Goal: Task Accomplishment & Management: Use online tool/utility

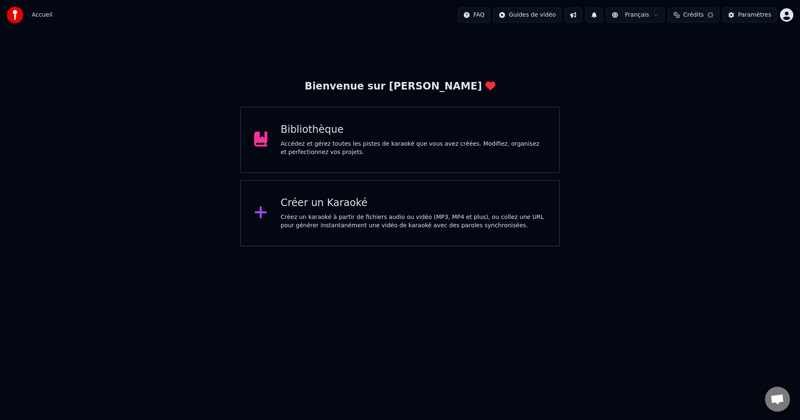
scroll to position [736, 0]
click at [331, 205] on div "Créer un Karaoké" at bounding box center [413, 203] width 265 height 13
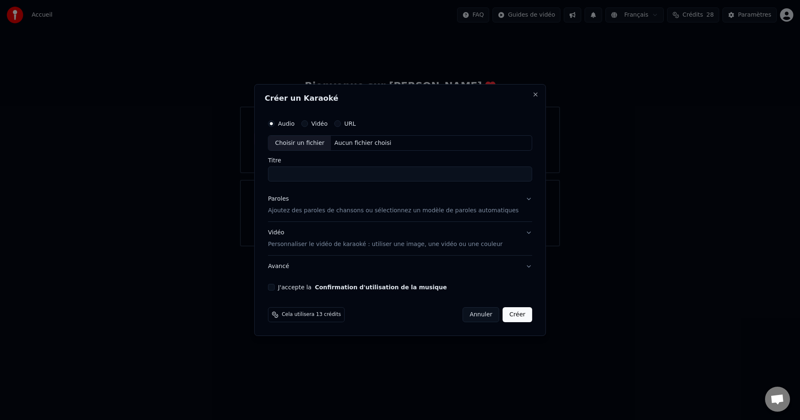
click at [357, 143] on div "Aucun fichier choisi" at bounding box center [363, 143] width 64 height 8
type input "*"
click at [301, 211] on p "Ajoutez des paroles de chansons ou sélectionnez un modèle de paroles automatiqu…" at bounding box center [393, 211] width 251 height 8
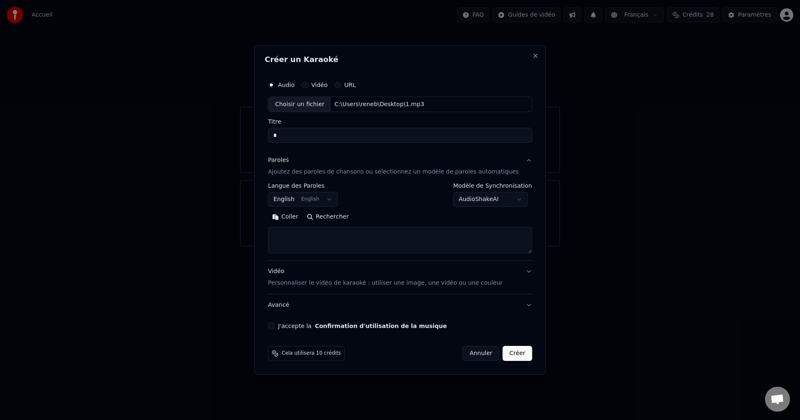
click at [333, 197] on body "Accueil FAQ Guides de vidéo Français Crédits 28 Paramètres Bienvenue sur Youka …" at bounding box center [400, 123] width 800 height 247
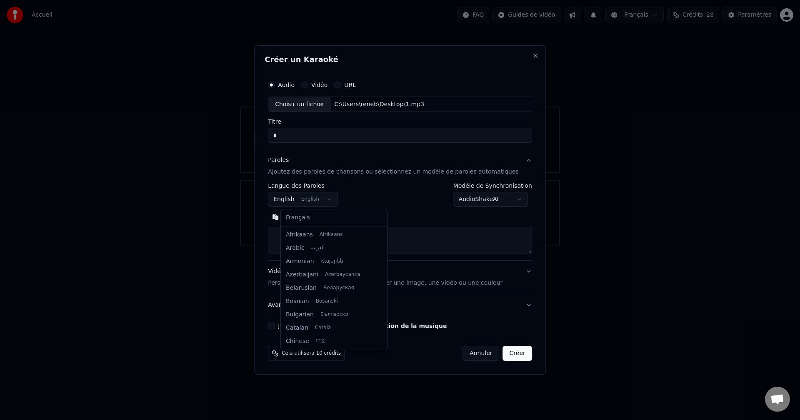
scroll to position [67, 0]
select select "**"
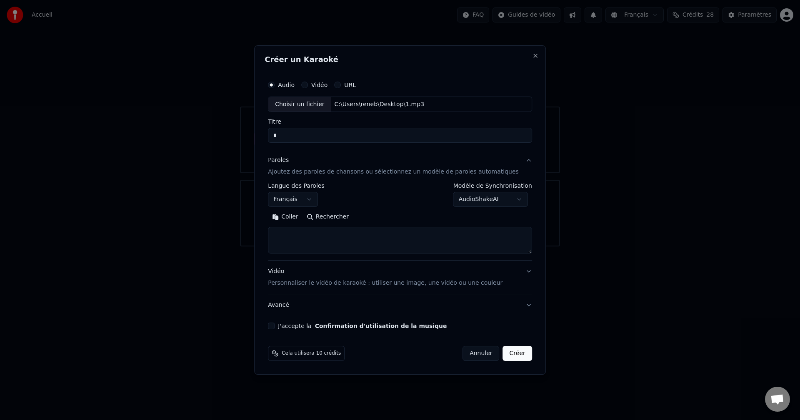
click at [298, 233] on textarea at bounding box center [400, 240] width 264 height 27
paste textarea "**********"
type textarea "**********"
click at [275, 327] on button "J'accepte la Confirmation d'utilisation de la musique" at bounding box center [271, 326] width 7 height 7
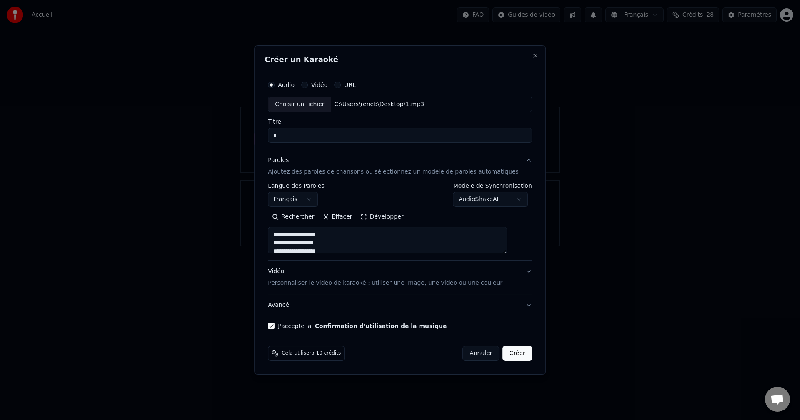
drag, startPoint x: 508, startPoint y: 352, endPoint x: 539, endPoint y: 335, distance: 35.5
click at [510, 351] on button "Créer" at bounding box center [517, 353] width 29 height 15
click at [507, 352] on button "Créer" at bounding box center [517, 353] width 29 height 15
drag, startPoint x: 469, startPoint y: 55, endPoint x: 438, endPoint y: 53, distance: 30.4
click at [438, 53] on div "**********" at bounding box center [400, 210] width 292 height 330
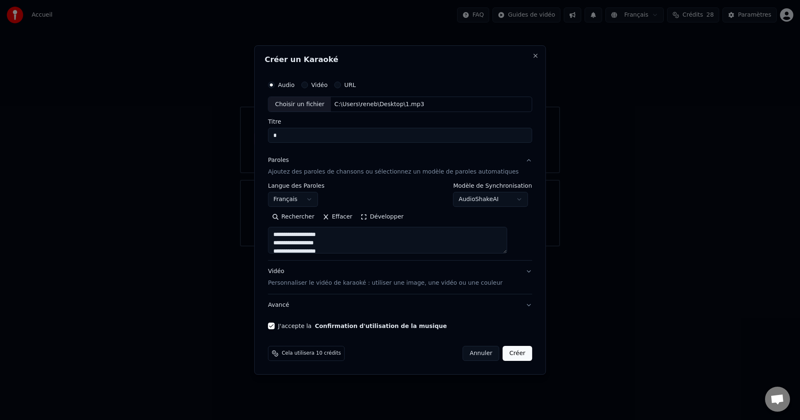
click at [444, 105] on div "Choisir un fichier C:\Users\reneb\Desktop\1.mp3" at bounding box center [400, 105] width 264 height 16
click at [505, 352] on button "Créer" at bounding box center [517, 353] width 29 height 15
click at [332, 135] on input "*" at bounding box center [400, 135] width 264 height 15
click at [275, 327] on button "J'accepte la Confirmation d'utilisation de la musique" at bounding box center [271, 326] width 7 height 7
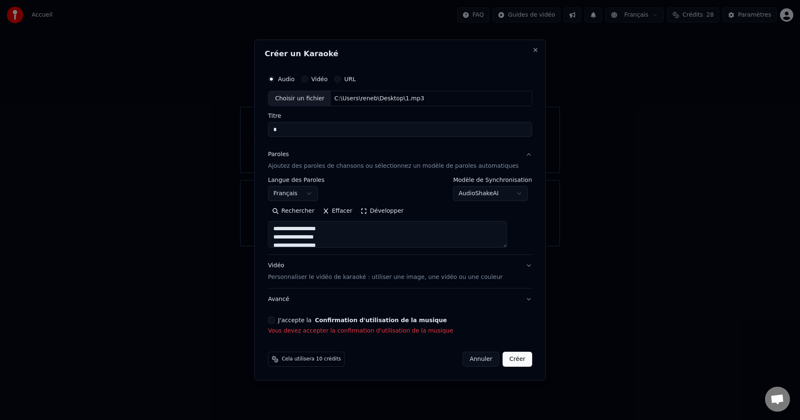
click at [286, 324] on div "J'accepte la Confirmation d'utilisation de la musique Vous devez accepter la co…" at bounding box center [400, 326] width 264 height 18
click at [275, 323] on button "J'accepte la Confirmation d'utilisation de la musique" at bounding box center [271, 320] width 7 height 7
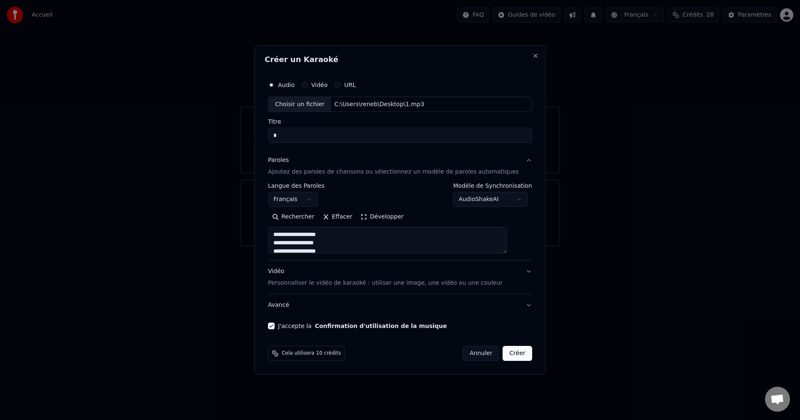
click at [477, 353] on button "Annuler" at bounding box center [480, 353] width 37 height 15
select select
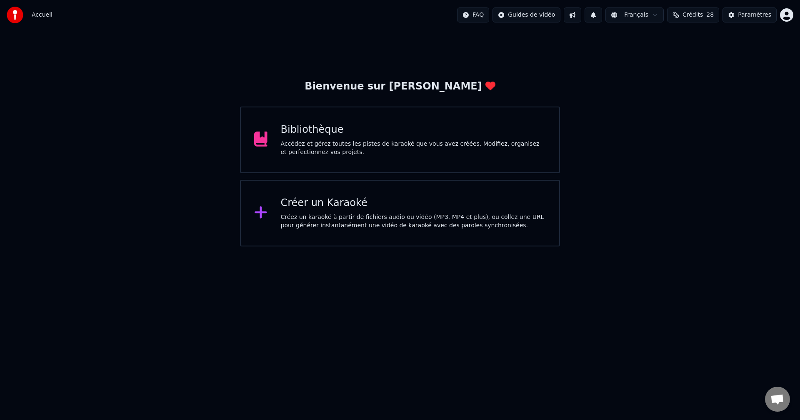
click at [317, 206] on div "Créer un Karaoké" at bounding box center [413, 203] width 265 height 13
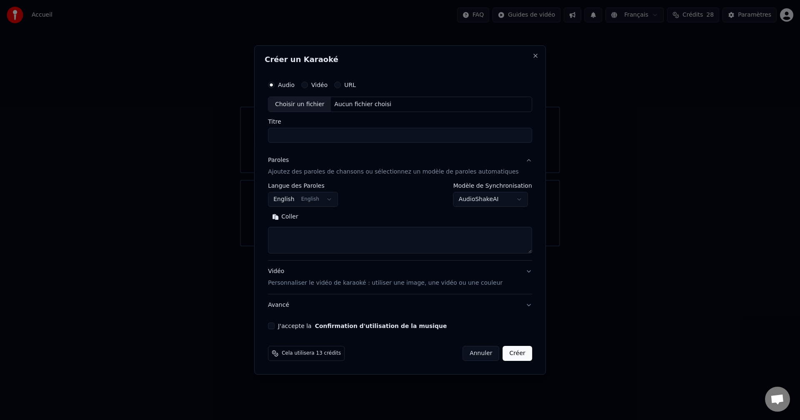
click at [367, 104] on div "Aucun fichier choisi" at bounding box center [363, 104] width 64 height 8
type input "*"
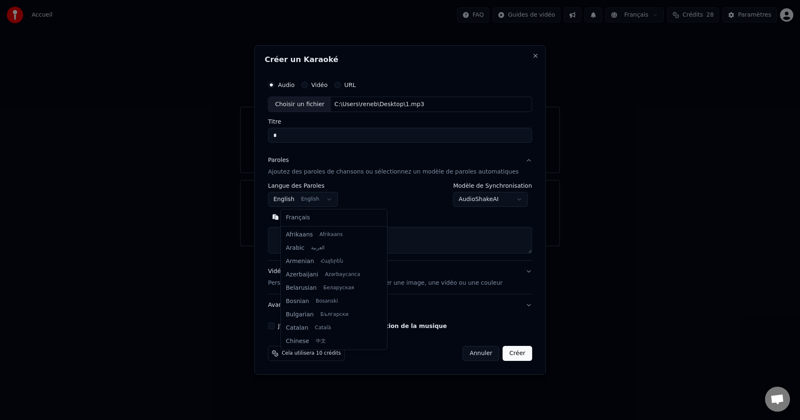
click at [325, 201] on body "Accueil FAQ Guides de vidéo Français Crédits 28 Paramètres Bienvenue sur Youka …" at bounding box center [400, 123] width 800 height 247
select select "**"
drag, startPoint x: 300, startPoint y: 215, endPoint x: 373, endPoint y: 209, distance: 73.6
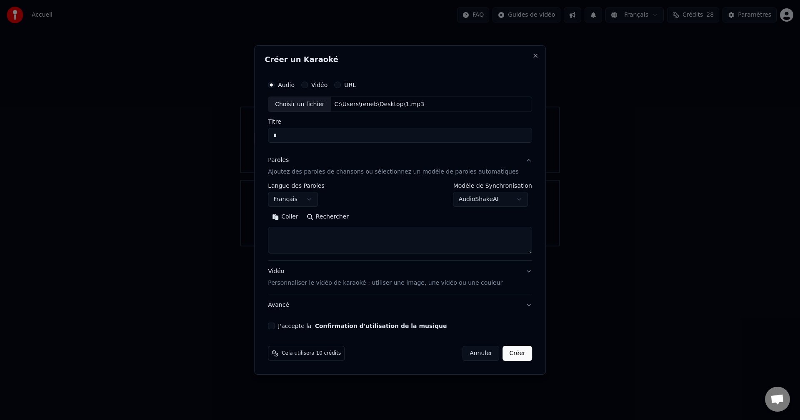
click at [480, 200] on body "Accueil FAQ Guides de vidéo Français Crédits 28 Paramètres Bienvenue sur Youka …" at bounding box center [400, 123] width 800 height 247
click at [473, 201] on body "Accueil FAQ Guides de vidéo Français Crédits 28 Paramètres Bienvenue sur Youka …" at bounding box center [400, 123] width 800 height 247
click at [315, 230] on textarea at bounding box center [400, 240] width 264 height 27
paste textarea "**********"
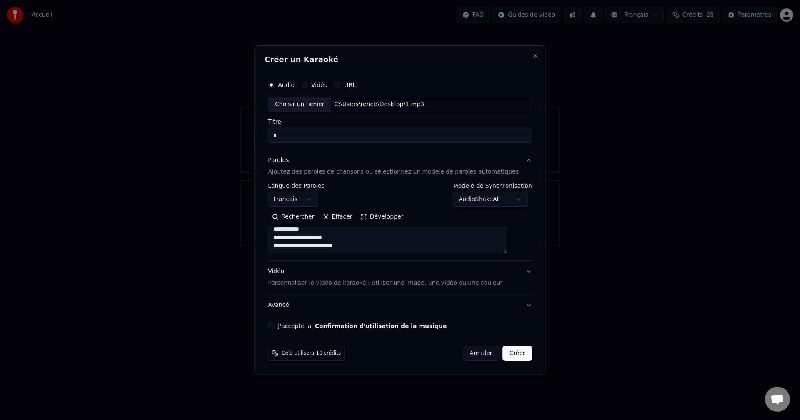
type textarea "**********"
click at [275, 325] on button "J'accepte la Confirmation d'utilisation de la musique" at bounding box center [271, 326] width 7 height 7
click at [504, 354] on button "Créer" at bounding box center [517, 353] width 29 height 15
drag, startPoint x: 522, startPoint y: 55, endPoint x: 658, endPoint y: 37, distance: 137.8
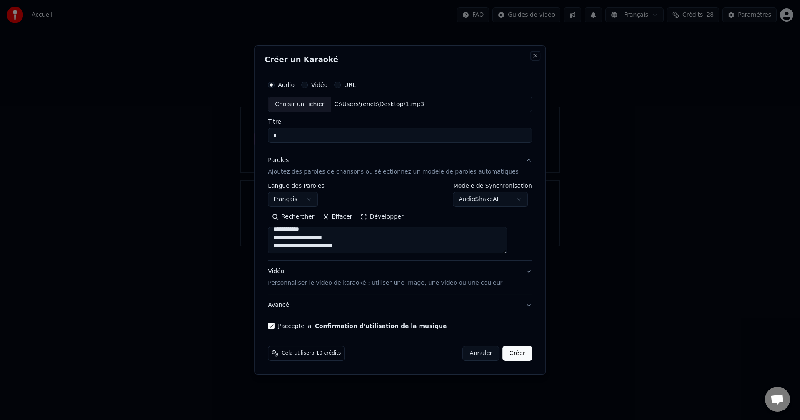
click at [532, 55] on button "Close" at bounding box center [535, 55] width 7 height 7
select select
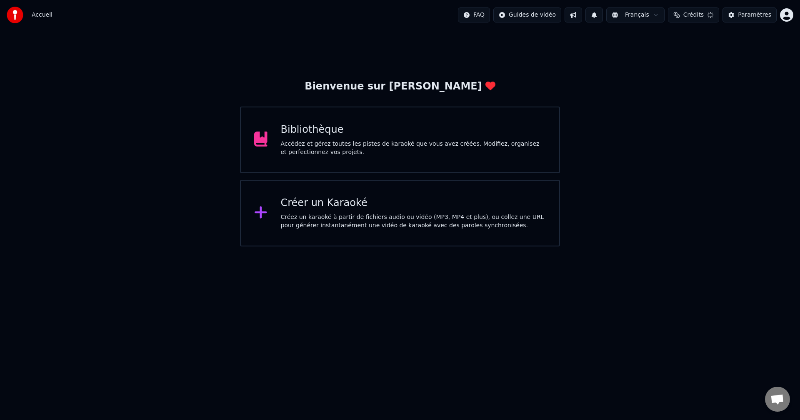
scroll to position [736, 0]
click at [697, 13] on span "Crédits" at bounding box center [692, 15] width 20 height 8
click at [697, 93] on button "Actualiser" at bounding box center [698, 100] width 50 height 15
click at [301, 210] on div "Créer un Karaoké" at bounding box center [413, 203] width 265 height 13
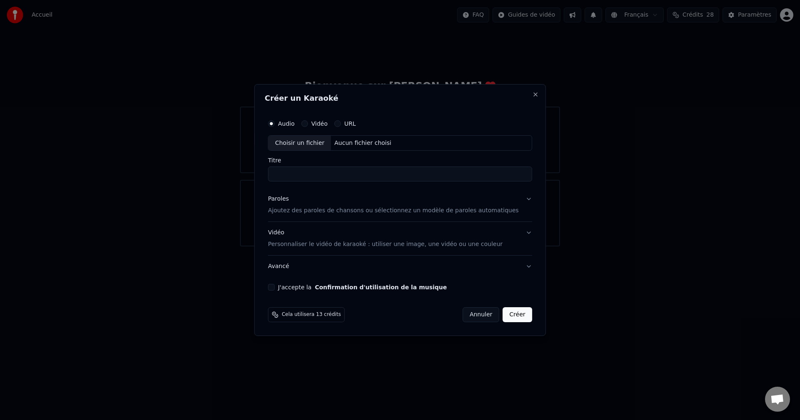
click at [503, 313] on button "Créer" at bounding box center [517, 314] width 29 height 15
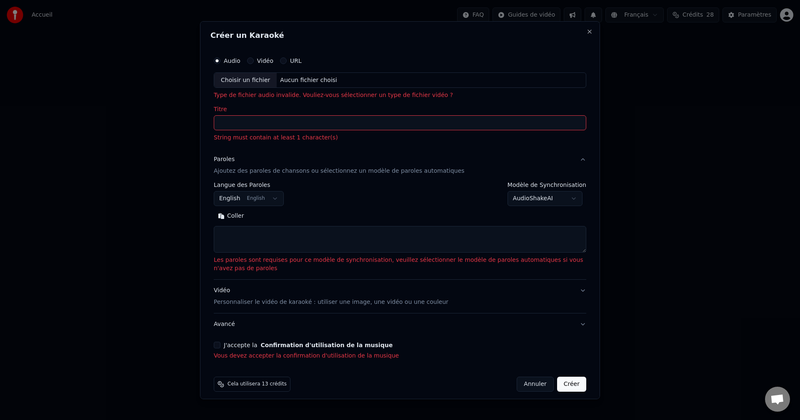
click at [300, 78] on div "Aucun fichier choisi" at bounding box center [309, 80] width 64 height 8
click at [308, 81] on div "Aucun fichier choisi" at bounding box center [309, 80] width 64 height 8
type input "**********"
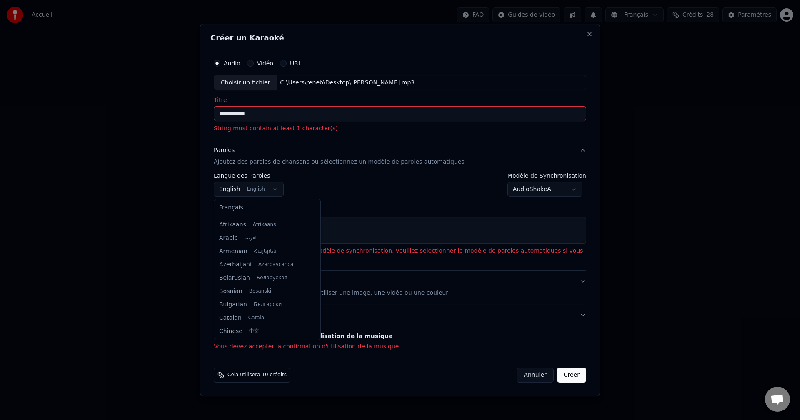
click at [272, 189] on body "Accueil FAQ Guides de vidéo Français Crédits 28 Paramètres Bienvenue sur Youka …" at bounding box center [400, 123] width 800 height 247
select select "**"
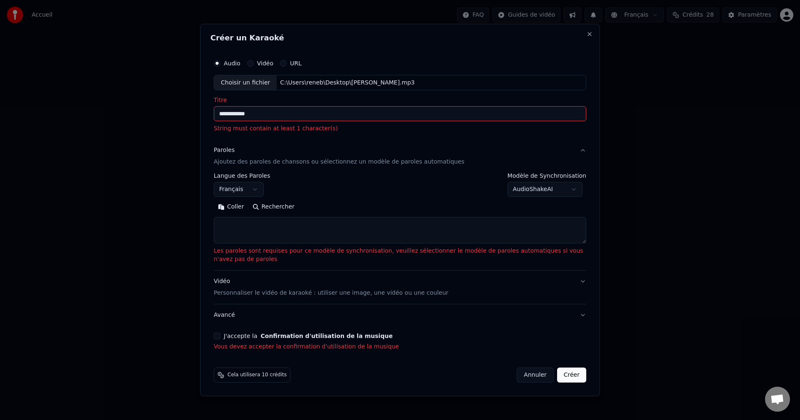
click at [263, 221] on textarea at bounding box center [400, 230] width 372 height 27
paste textarea "**********"
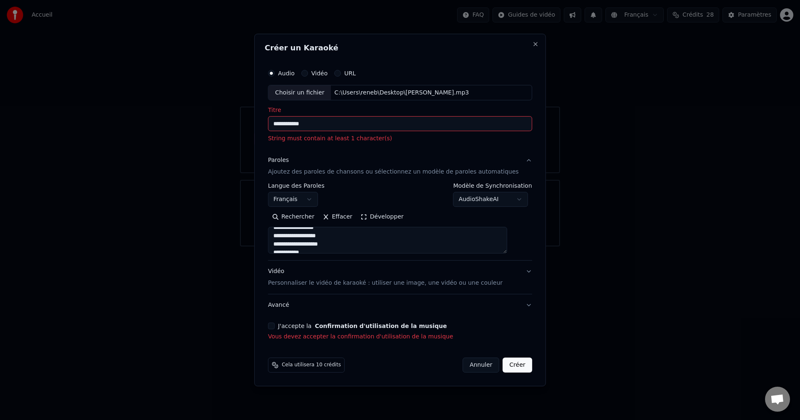
scroll to position [0, 0]
type textarea "**********"
click at [324, 124] on input "**********" at bounding box center [400, 124] width 264 height 15
click at [325, 123] on input "**********" at bounding box center [400, 124] width 264 height 15
click at [332, 125] on input "**********" at bounding box center [400, 124] width 264 height 15
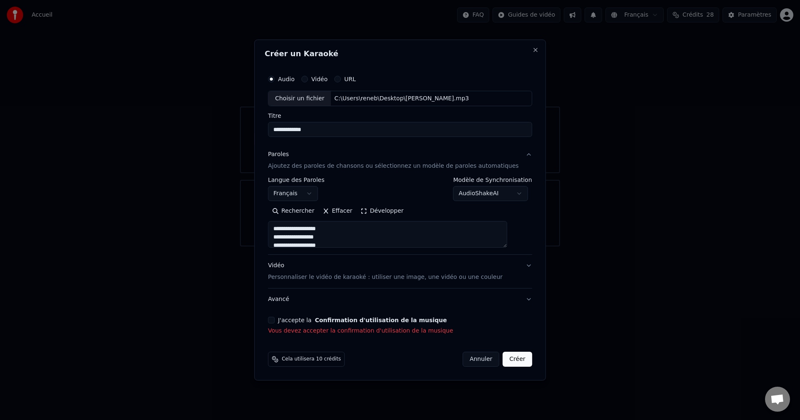
type input "**********"
click at [275, 320] on button "J'accepte la Confirmation d'utilisation de la musique" at bounding box center [271, 320] width 7 height 7
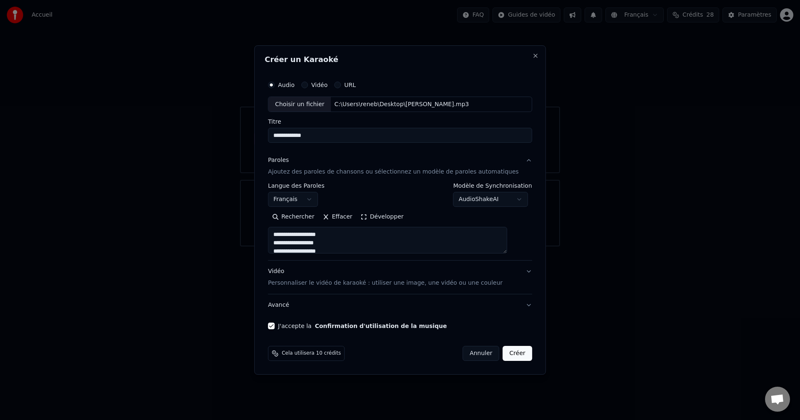
click at [506, 350] on button "Créer" at bounding box center [517, 353] width 29 height 15
click at [506, 350] on div "Annuler Créer" at bounding box center [492, 353] width 80 height 15
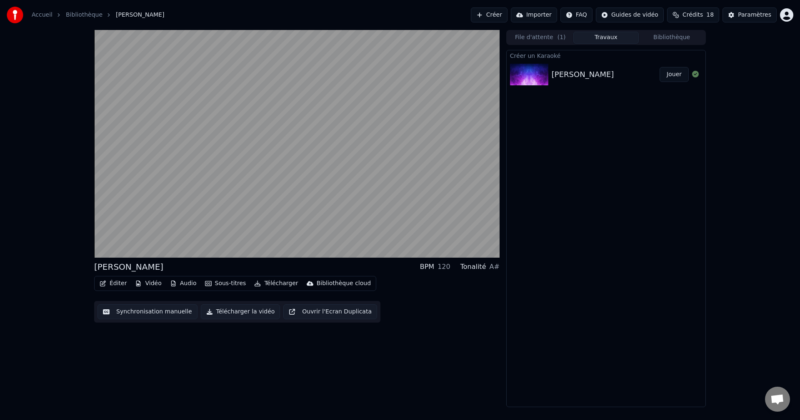
click at [670, 78] on button "Jouer" at bounding box center [674, 74] width 29 height 15
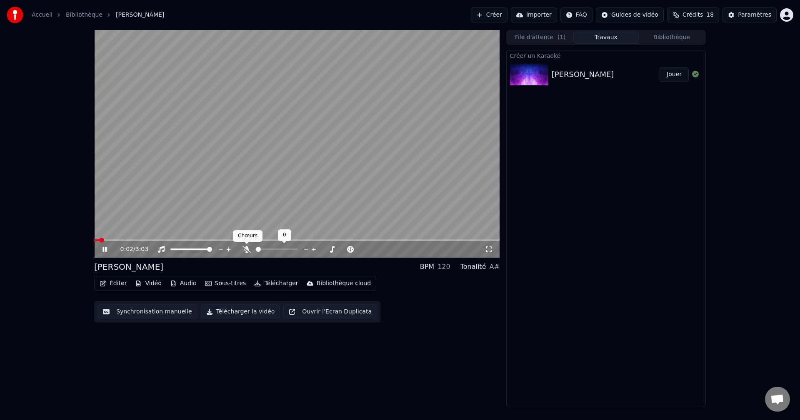
drag, startPoint x: 247, startPoint y: 248, endPoint x: 299, endPoint y: 251, distance: 51.7
click at [248, 249] on icon at bounding box center [246, 249] width 8 height 7
click at [438, 142] on video at bounding box center [296, 144] width 405 height 228
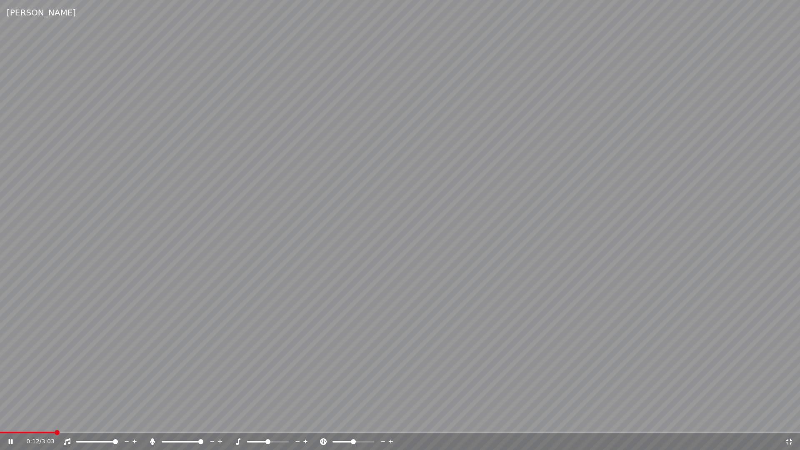
click at [239, 420] on icon at bounding box center [238, 441] width 8 height 7
click at [237, 420] on icon at bounding box center [238, 441] width 8 height 7
click at [296, 372] on video at bounding box center [400, 225] width 800 height 450
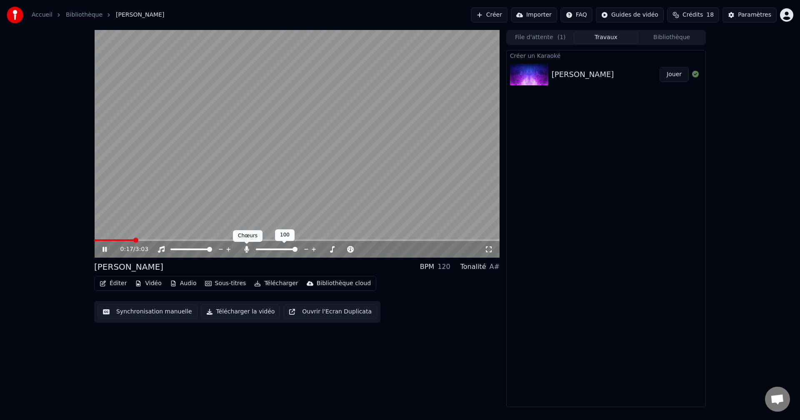
click at [248, 250] on icon at bounding box center [246, 249] width 5 height 7
click at [248, 250] on icon at bounding box center [246, 249] width 8 height 7
click at [244, 245] on div at bounding box center [279, 249] width 75 height 8
click at [245, 247] on icon at bounding box center [246, 249] width 5 height 7
click at [245, 247] on icon at bounding box center [246, 249] width 8 height 7
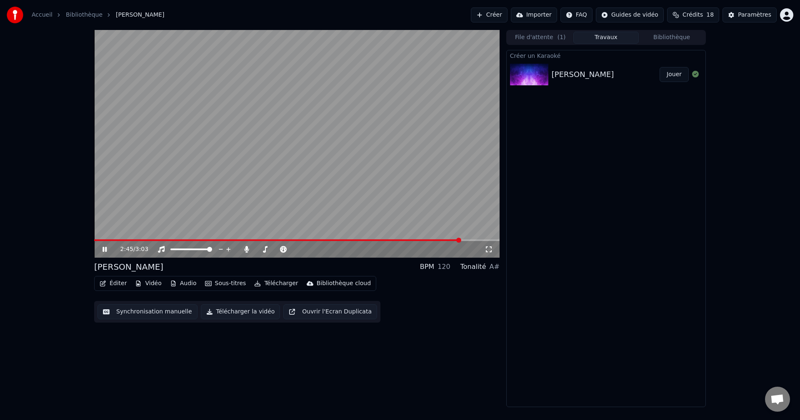
click at [115, 282] on button "Éditer" at bounding box center [113, 284] width 34 height 12
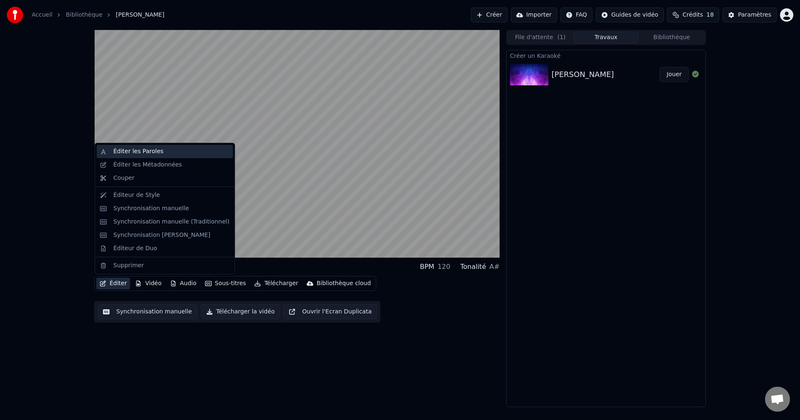
click at [118, 154] on div "Éditer les Paroles" at bounding box center [138, 151] width 50 height 8
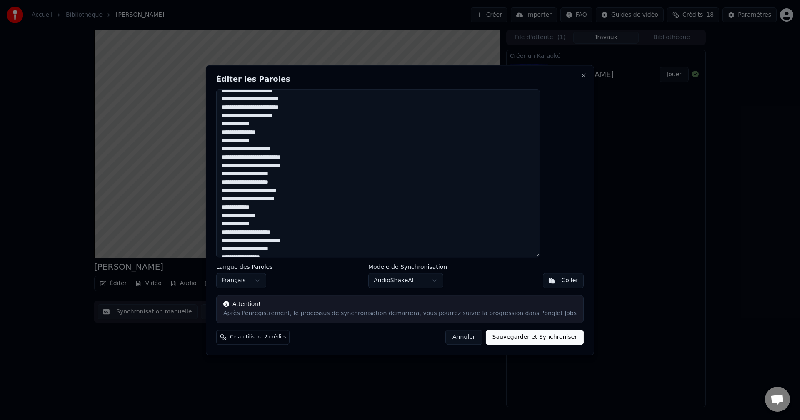
scroll to position [147, 0]
click at [452, 338] on button "Annuler" at bounding box center [463, 337] width 37 height 15
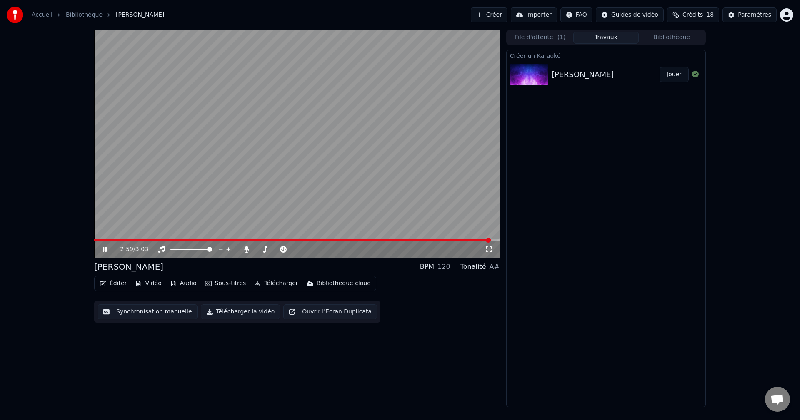
click at [340, 239] on video at bounding box center [296, 144] width 405 height 228
click at [341, 242] on div "2:59 / 3:03" at bounding box center [296, 249] width 405 height 17
click at [340, 241] on span at bounding box center [217, 241] width 246 height 2
click at [434, 194] on video at bounding box center [296, 144] width 405 height 228
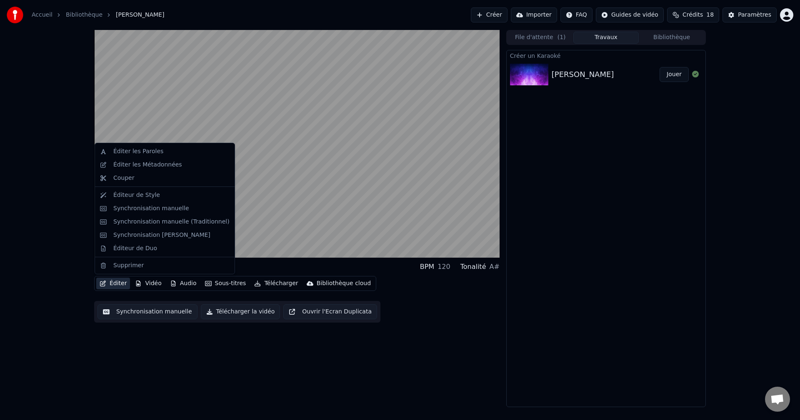
click at [114, 283] on button "Éditer" at bounding box center [113, 284] width 34 height 12
click at [121, 148] on div "Éditer les Paroles" at bounding box center [138, 151] width 50 height 8
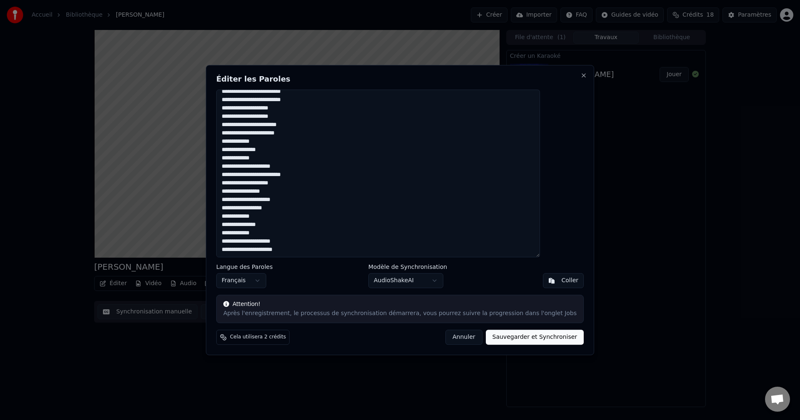
drag, startPoint x: 308, startPoint y: 251, endPoint x: 240, endPoint y: 251, distance: 67.9
click at [240, 251] on textarea "**********" at bounding box center [378, 174] width 324 height 168
click at [311, 250] on textarea "**********" at bounding box center [378, 174] width 324 height 168
type textarea "**********"
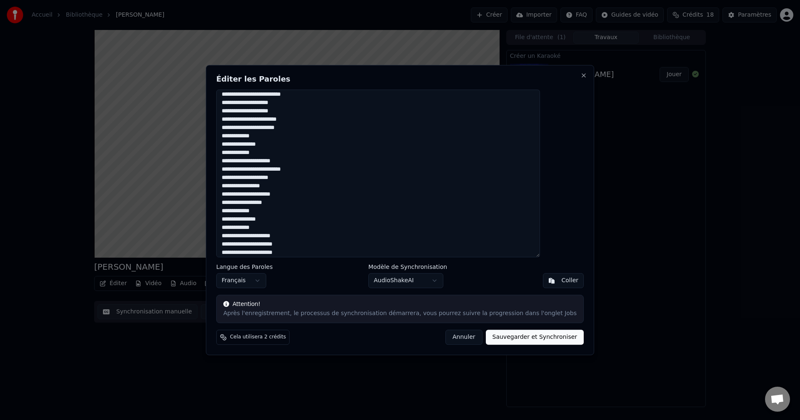
click at [512, 337] on button "Sauvegarder et Synchroniser" at bounding box center [535, 337] width 98 height 15
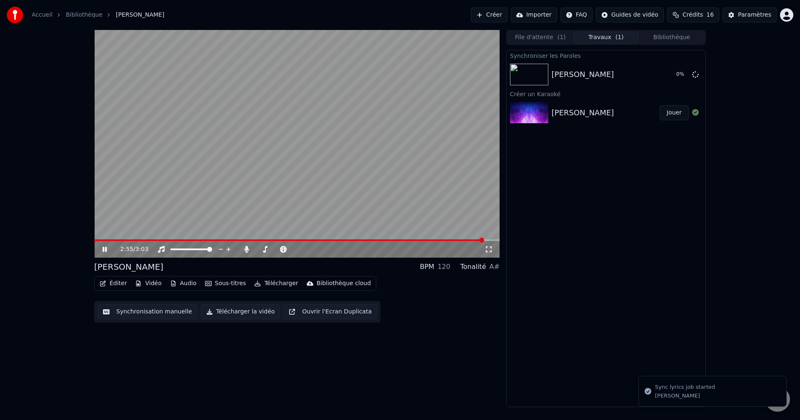
click at [104, 247] on icon at bounding box center [111, 249] width 20 height 7
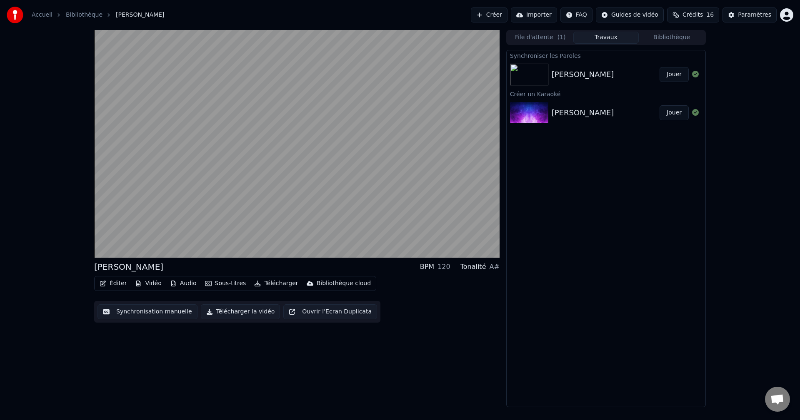
click at [679, 73] on button "Jouer" at bounding box center [674, 74] width 29 height 15
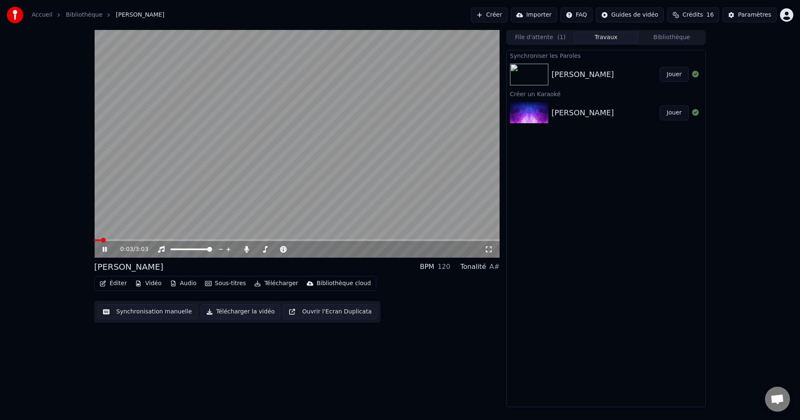
click at [417, 239] on video at bounding box center [296, 144] width 405 height 228
click at [403, 241] on span at bounding box center [296, 241] width 405 height 2
click at [371, 186] on video at bounding box center [296, 144] width 405 height 228
click at [187, 240] on span at bounding box center [278, 241] width 369 height 2
click at [246, 246] on icon at bounding box center [246, 249] width 8 height 7
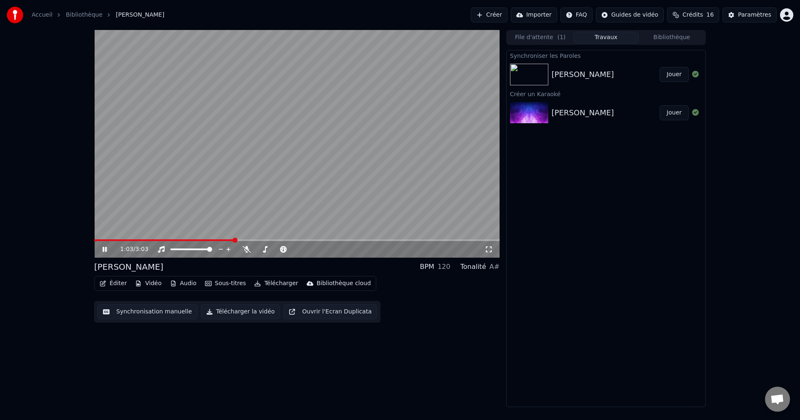
click at [104, 248] on icon at bounding box center [104, 249] width 4 height 5
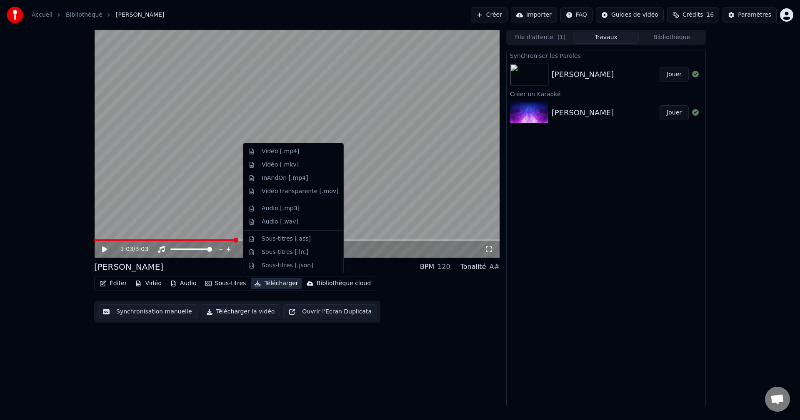
click at [270, 283] on button "Télécharger" at bounding box center [276, 284] width 50 height 12
click at [280, 152] on div "Vidéo [.mp4]" at bounding box center [280, 151] width 37 height 8
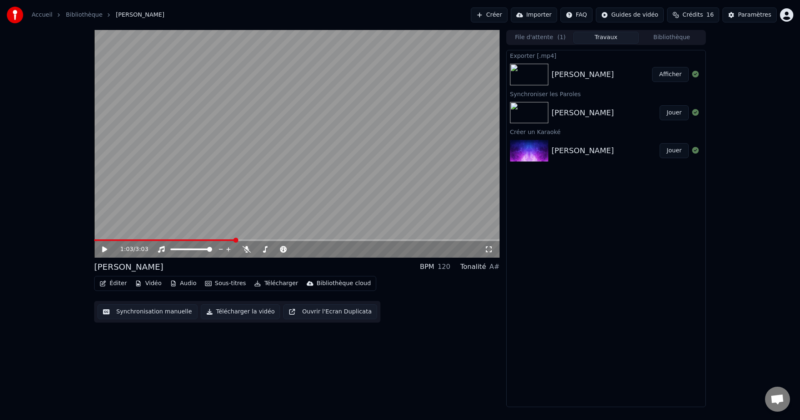
drag, startPoint x: 661, startPoint y: 74, endPoint x: 661, endPoint y: 68, distance: 5.8
click at [661, 72] on button "Afficher" at bounding box center [670, 74] width 37 height 15
